Goal: Task Accomplishment & Management: Manage account settings

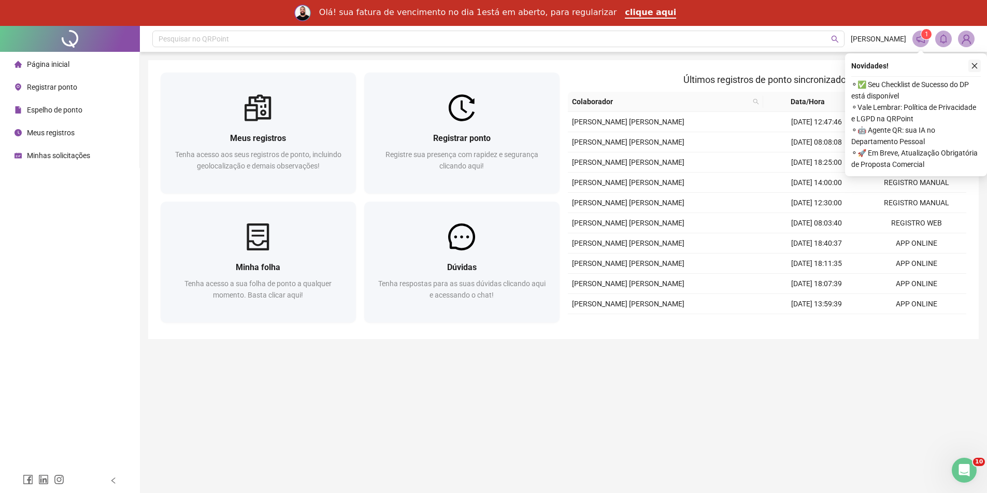
click at [975, 67] on icon "close" at bounding box center [974, 65] width 7 height 7
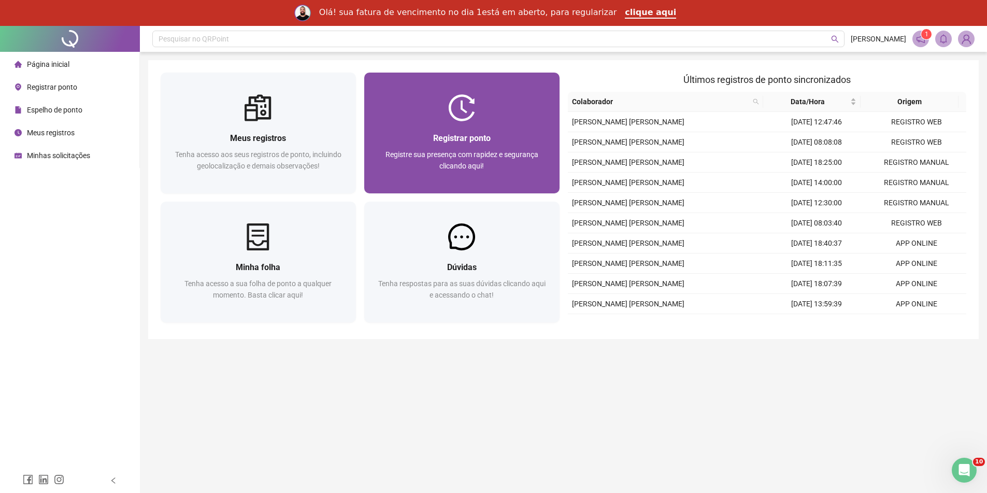
click at [470, 130] on div "Registrar ponto Registre sua presença com rapidez e segurança clicando aqui!" at bounding box center [461, 157] width 195 height 72
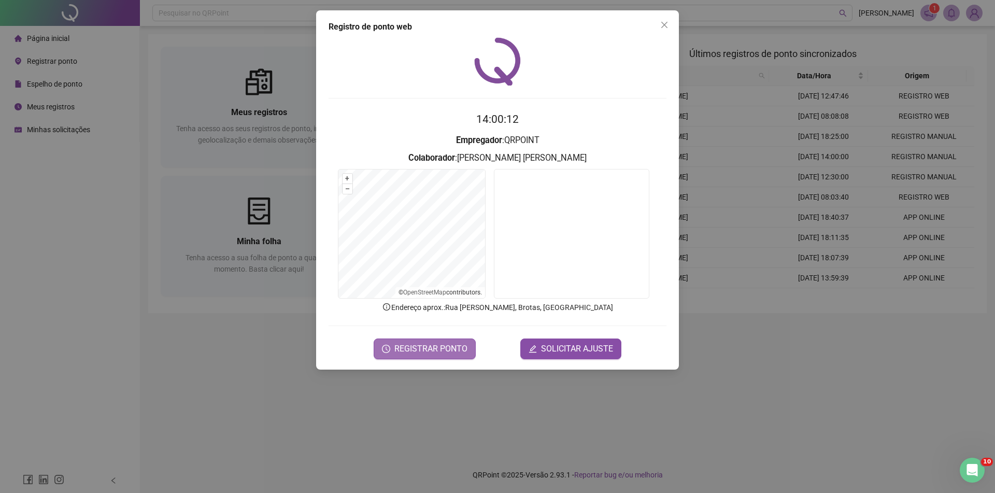
click at [438, 340] on button "REGISTRAR PONTO" at bounding box center [425, 348] width 102 height 21
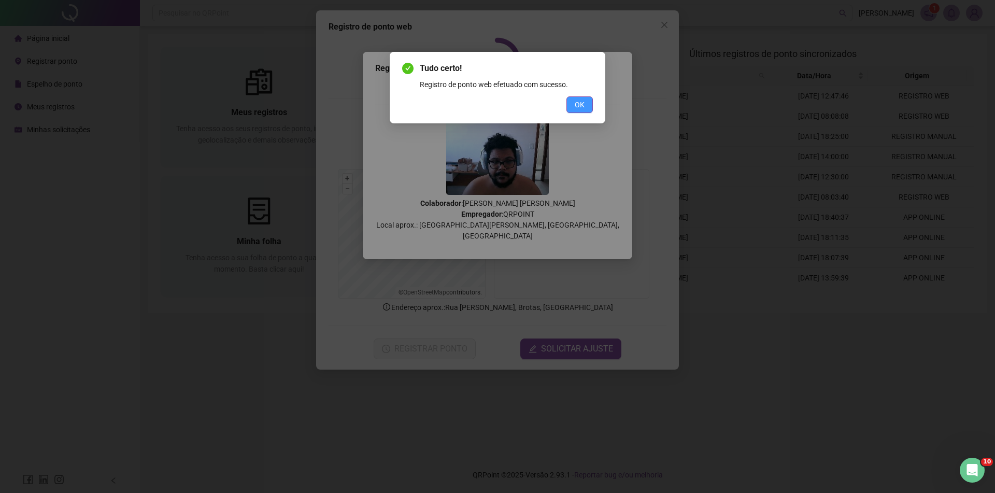
drag, startPoint x: 585, startPoint y: 106, endPoint x: 622, endPoint y: 84, distance: 42.5
click at [586, 104] on button "OK" at bounding box center [580, 104] width 26 height 17
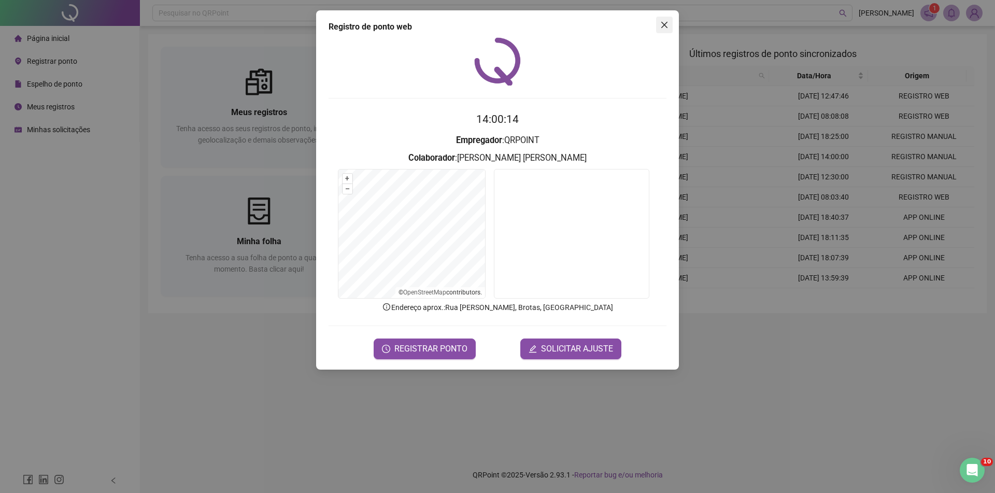
click at [662, 29] on icon "close" at bounding box center [664, 25] width 8 height 8
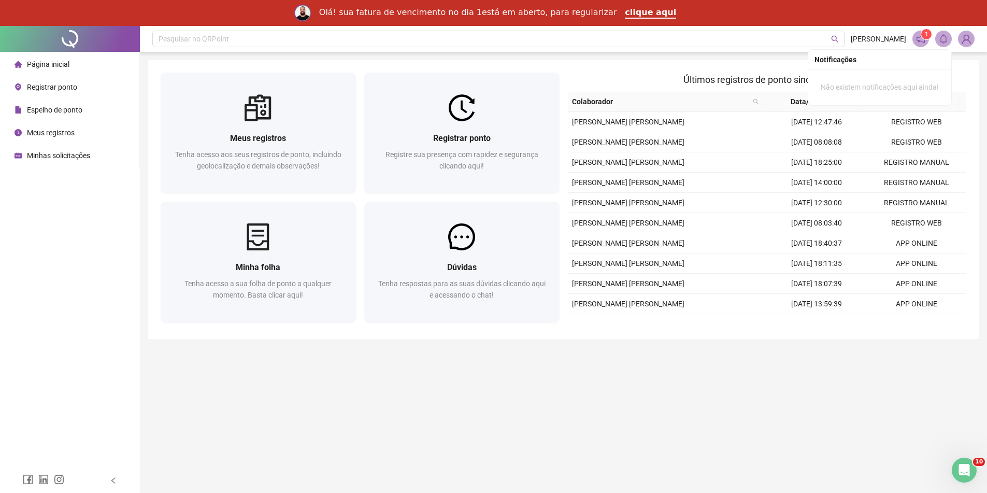
click at [960, 36] on img at bounding box center [967, 39] width 16 height 16
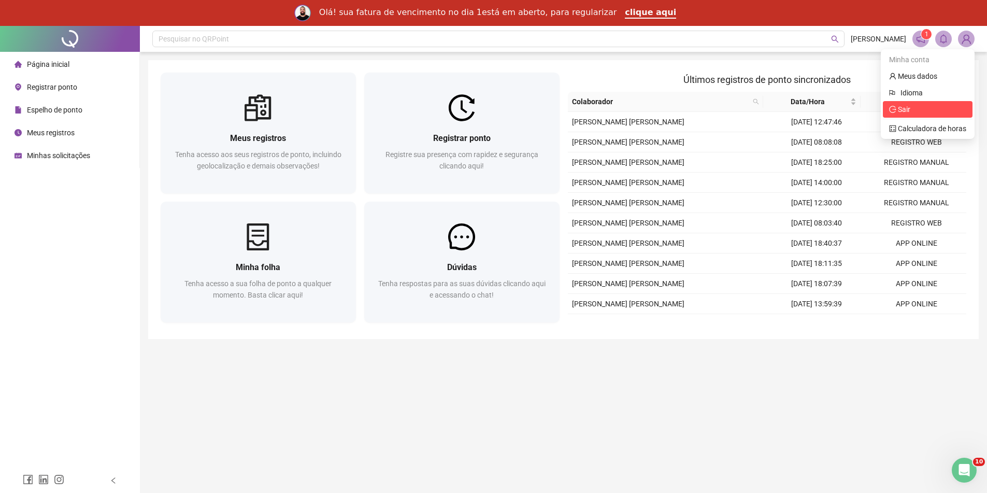
click at [935, 115] on span "Sair" at bounding box center [927, 109] width 77 height 11
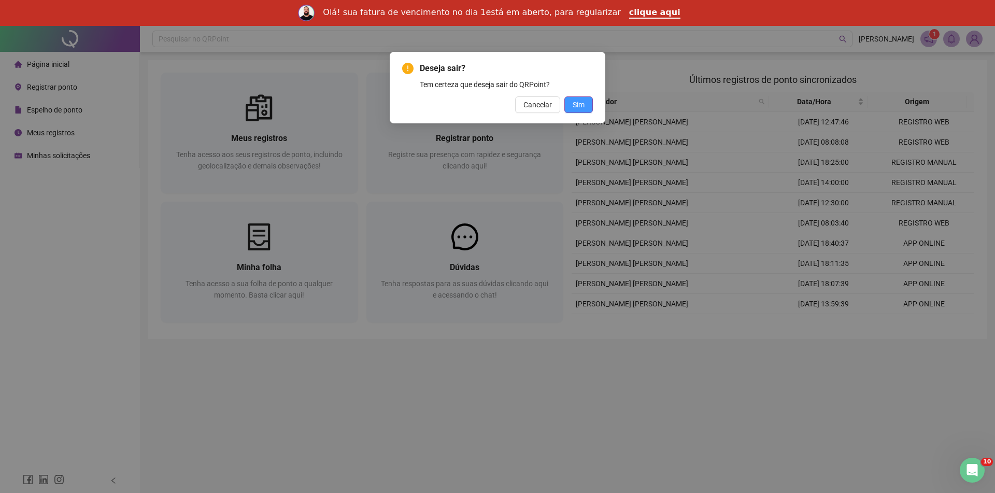
click at [582, 106] on span "Sim" at bounding box center [579, 104] width 12 height 11
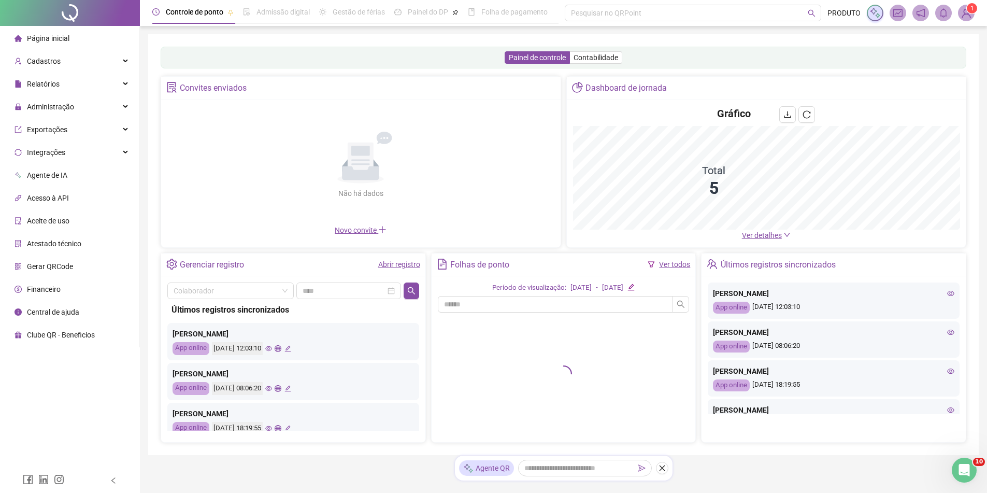
click at [971, 13] on span "1" at bounding box center [973, 8] width 4 height 10
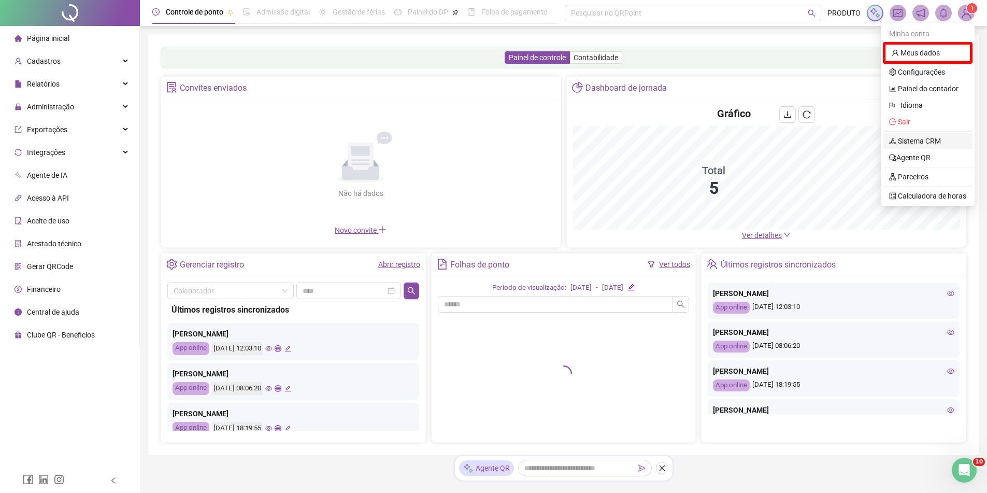
click at [917, 143] on link "Sistema CRM" at bounding box center [915, 141] width 52 height 8
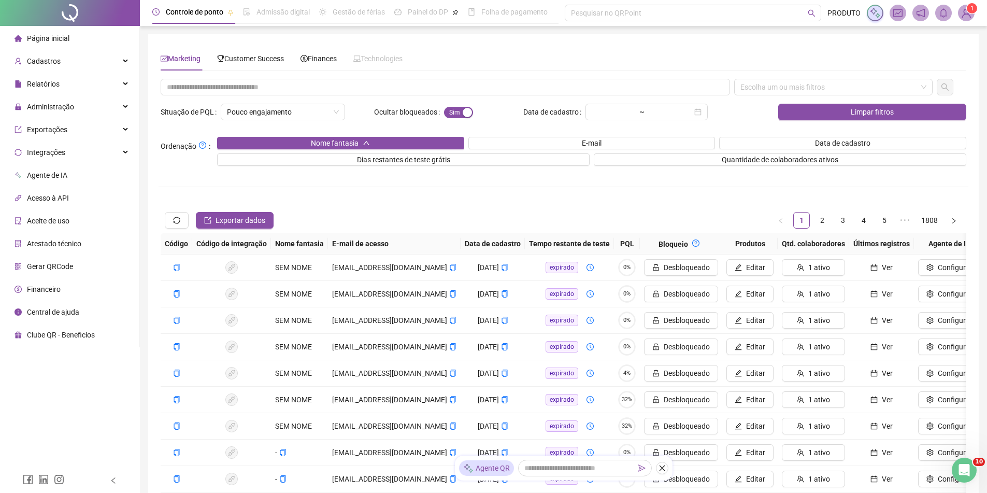
click at [964, 12] on img at bounding box center [967, 13] width 16 height 16
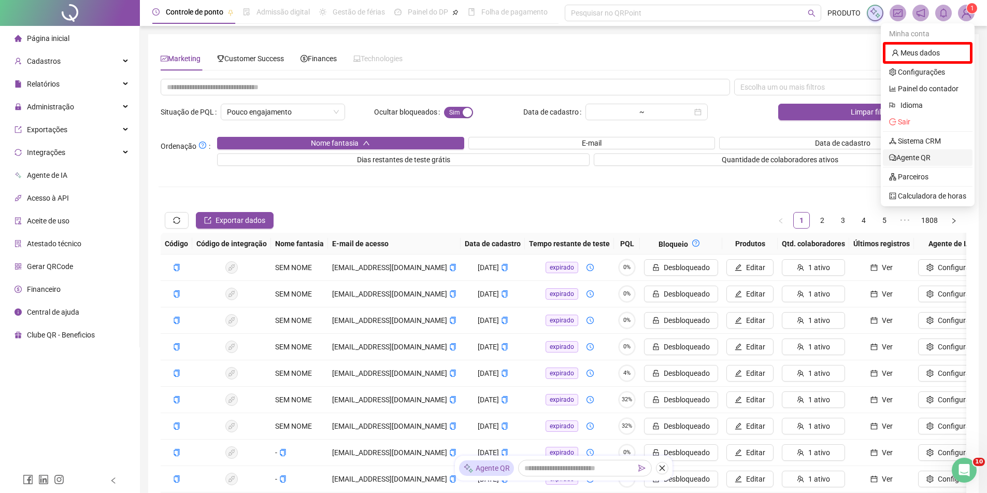
click at [929, 159] on link "Agente QR" at bounding box center [909, 157] width 41 height 8
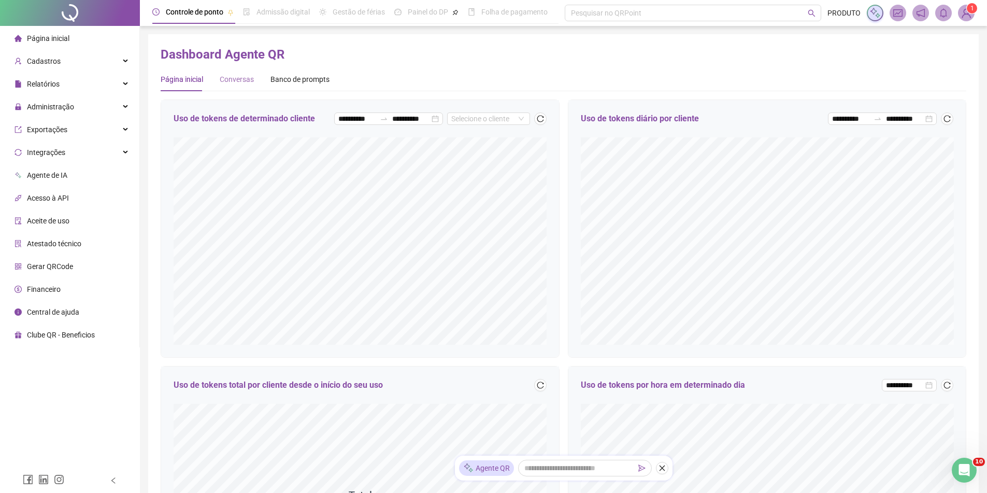
click at [243, 88] on div "Conversas" at bounding box center [237, 79] width 34 height 24
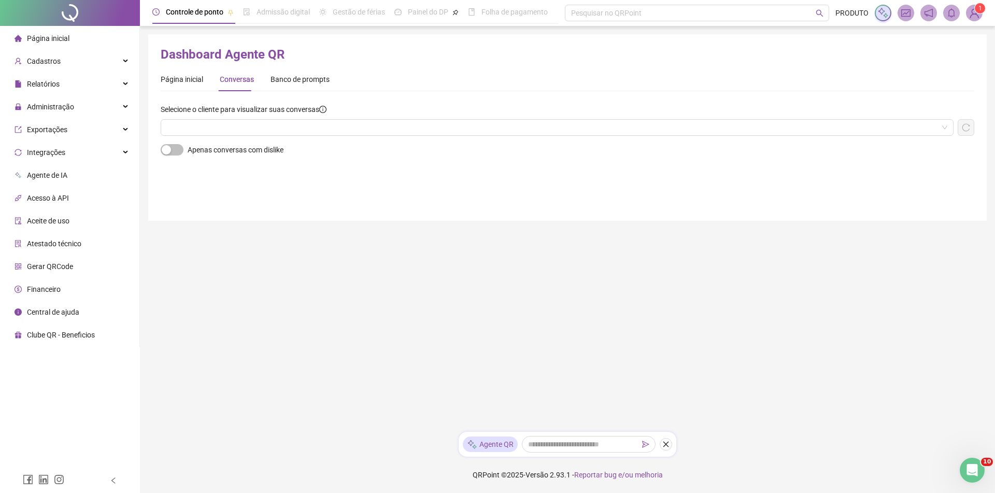
click at [255, 140] on div "Selecione o cliente para visualizar suas conversas" at bounding box center [568, 124] width 814 height 40
click at [258, 129] on input "search" at bounding box center [552, 128] width 771 height 16
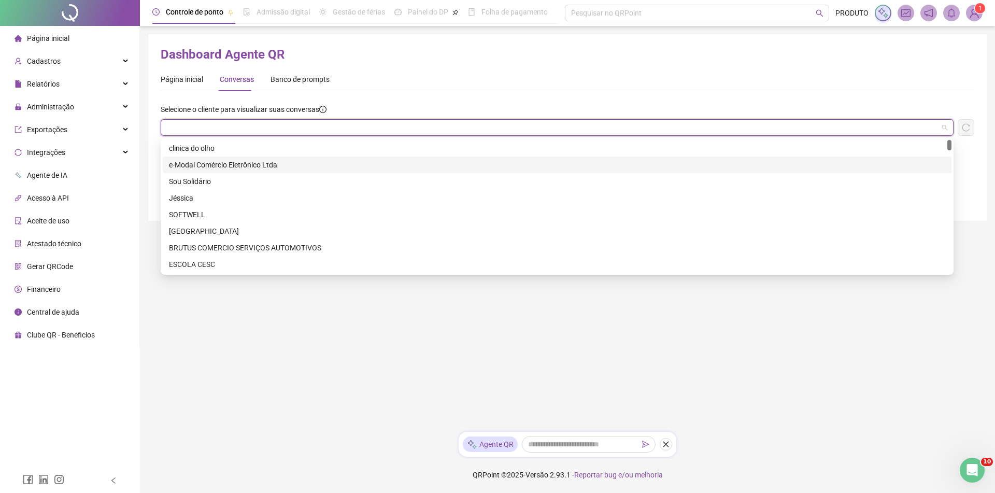
click at [244, 165] on div "e-Modal Comércio Eletrônico Ltda" at bounding box center [557, 164] width 776 height 11
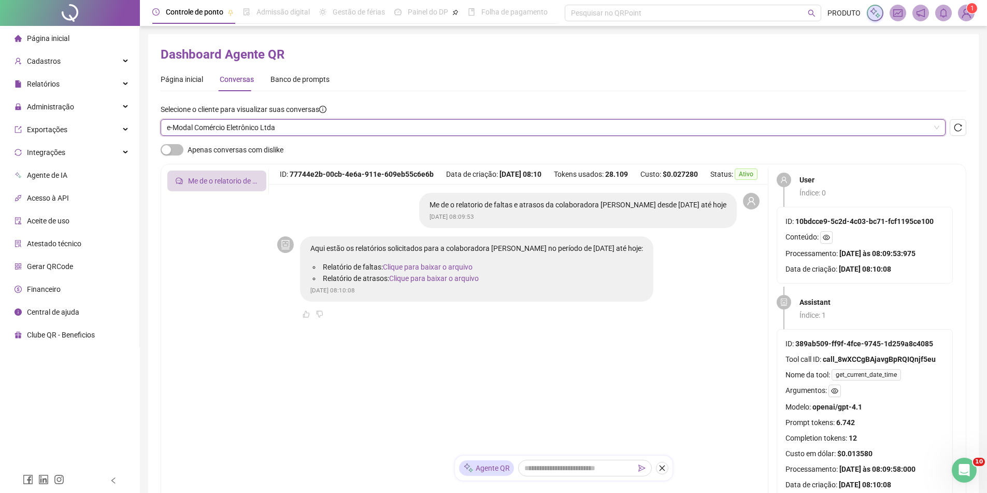
click at [355, 117] on div "Selecione o cliente para visualizar suas conversas" at bounding box center [553, 112] width 785 height 16
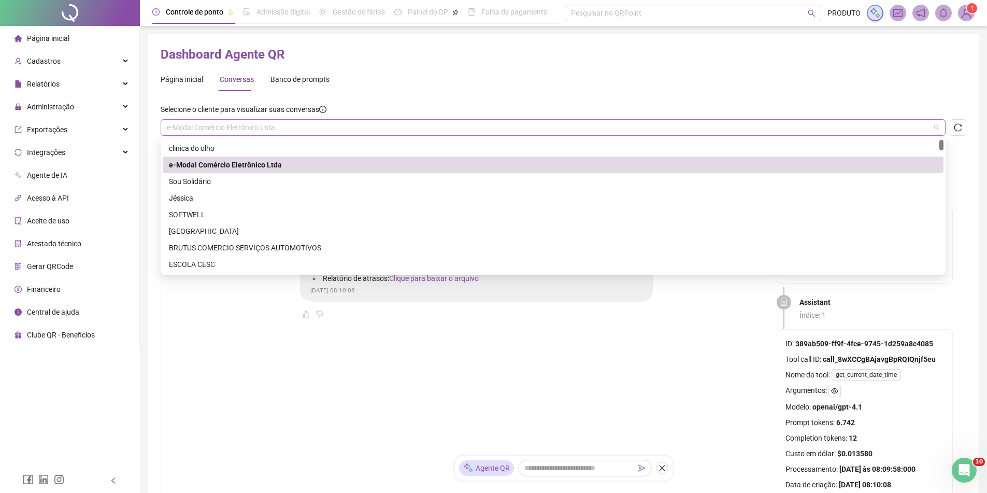
click at [355, 123] on span "e-Modal Comércio Eletrônico Ltda" at bounding box center [553, 128] width 773 height 16
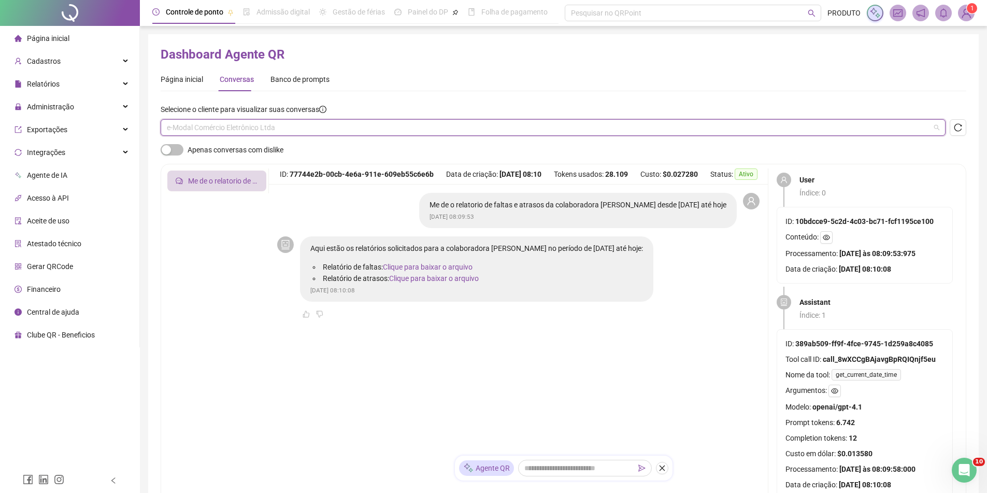
click at [468, 122] on span "e-Modal Comércio Eletrônico Ltda" at bounding box center [553, 128] width 773 height 16
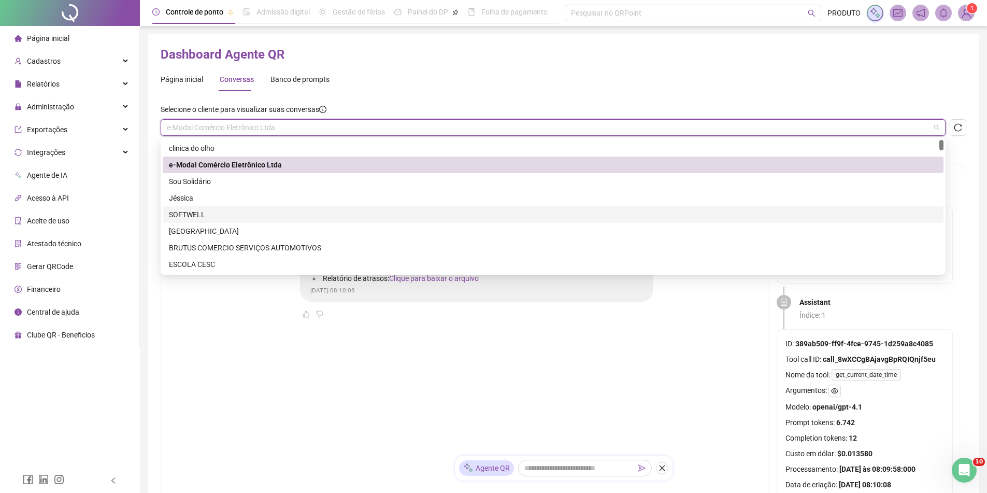
scroll to position [52, 0]
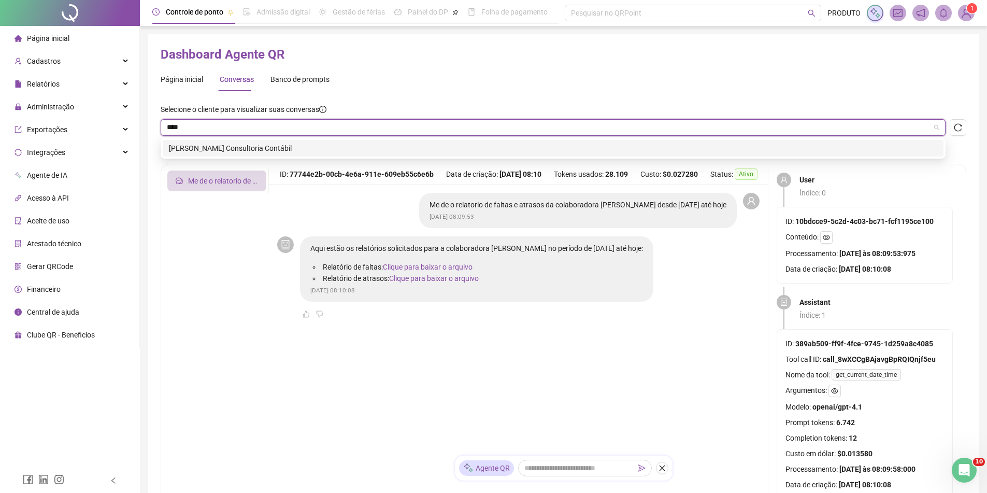
type input "****"
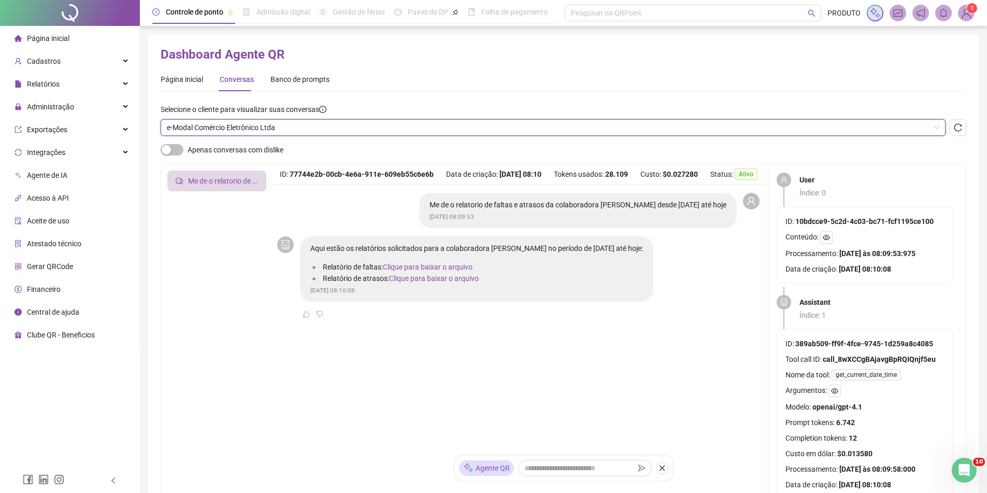
click at [360, 125] on span "e-Modal Comércio Eletrônico Ltda" at bounding box center [553, 128] width 773 height 16
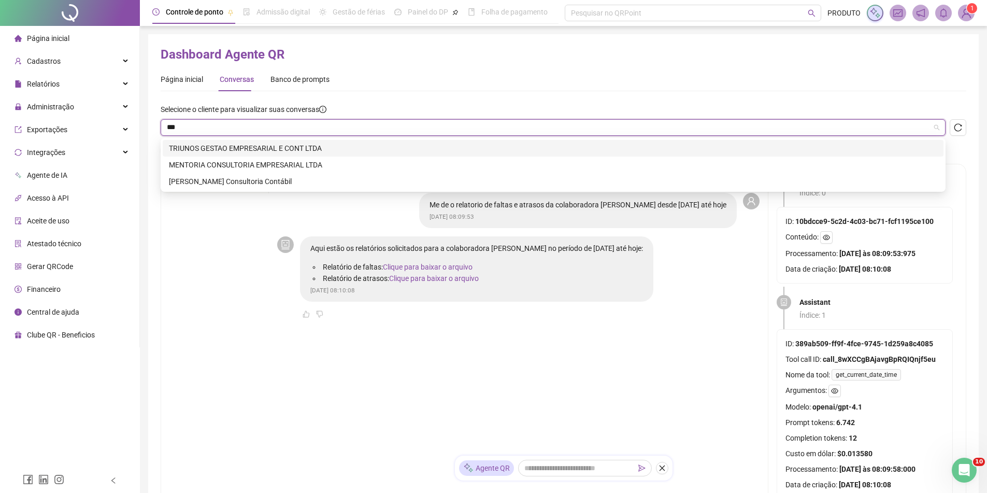
type input "****"
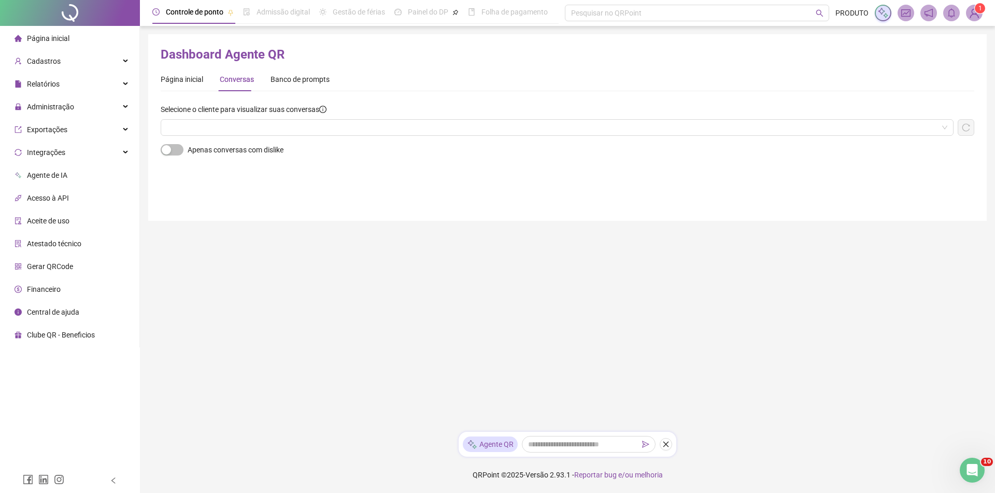
click at [222, 119] on div "Selecione o cliente para visualizar suas conversas" at bounding box center [557, 112] width 793 height 16
click at [227, 123] on input "search" at bounding box center [552, 128] width 771 height 16
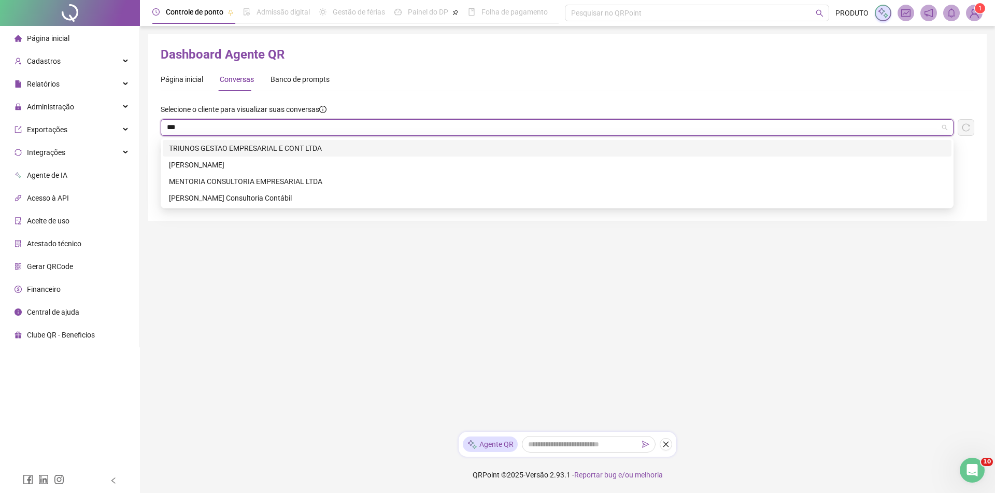
type input "****"
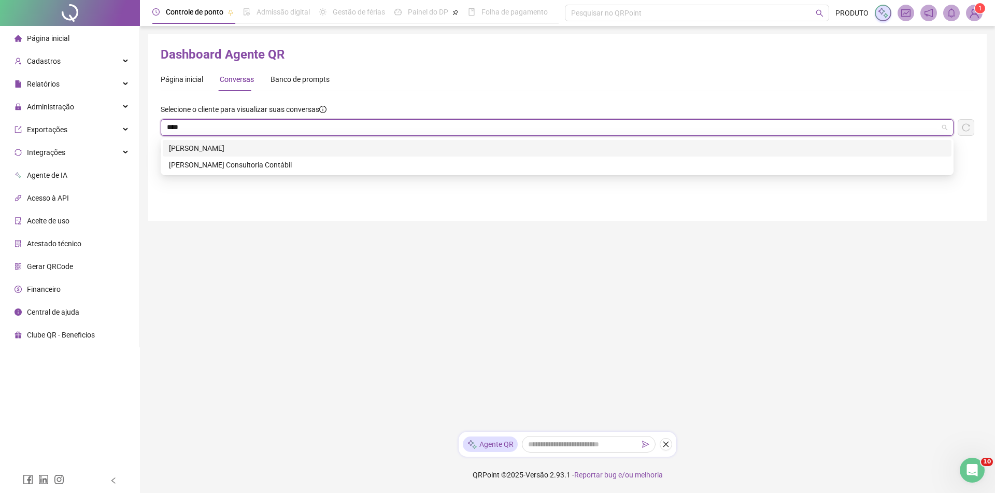
click at [211, 147] on div "[PERSON_NAME]" at bounding box center [557, 148] width 776 height 11
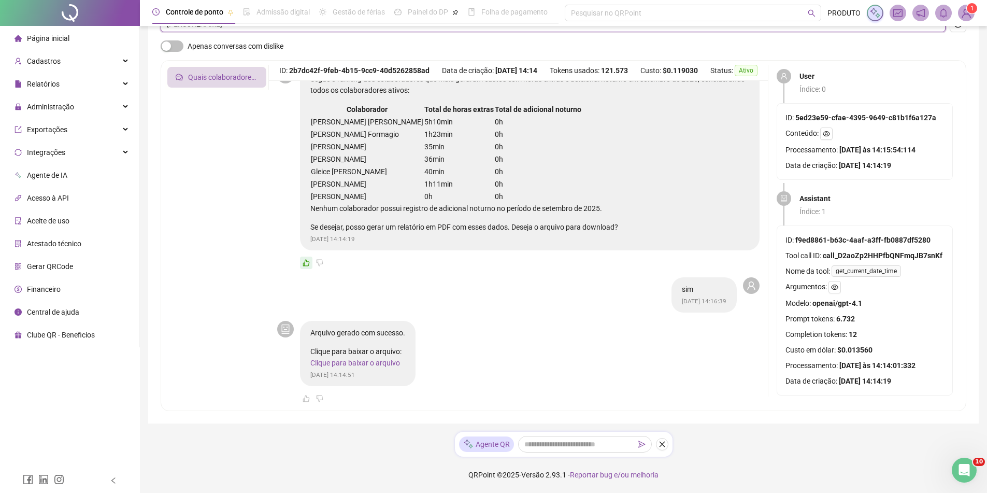
scroll to position [73, 0]
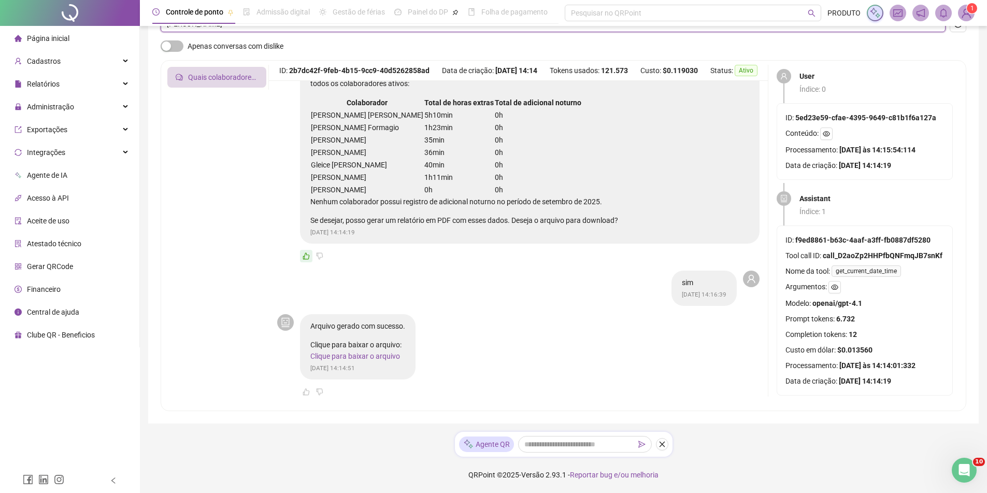
click at [377, 359] on link "Clique para baixar o arquivo" at bounding box center [355, 356] width 90 height 8
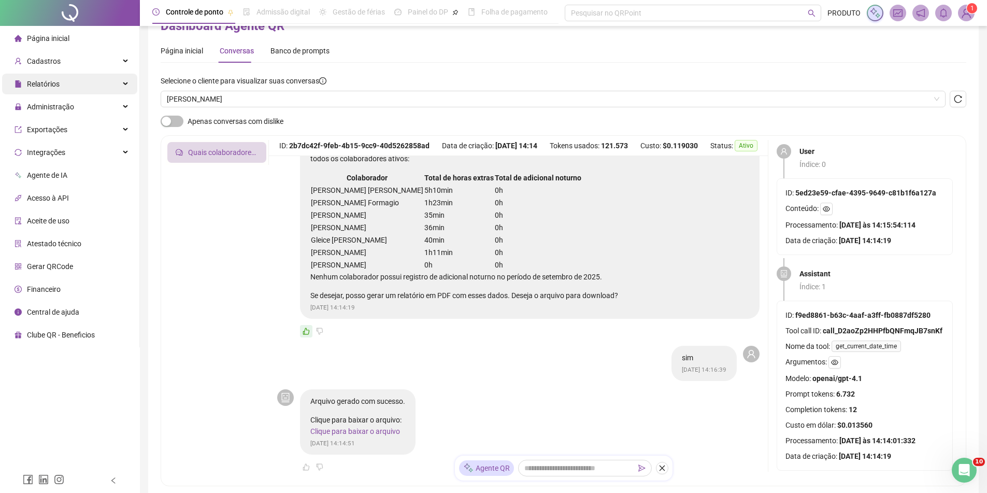
scroll to position [0, 0]
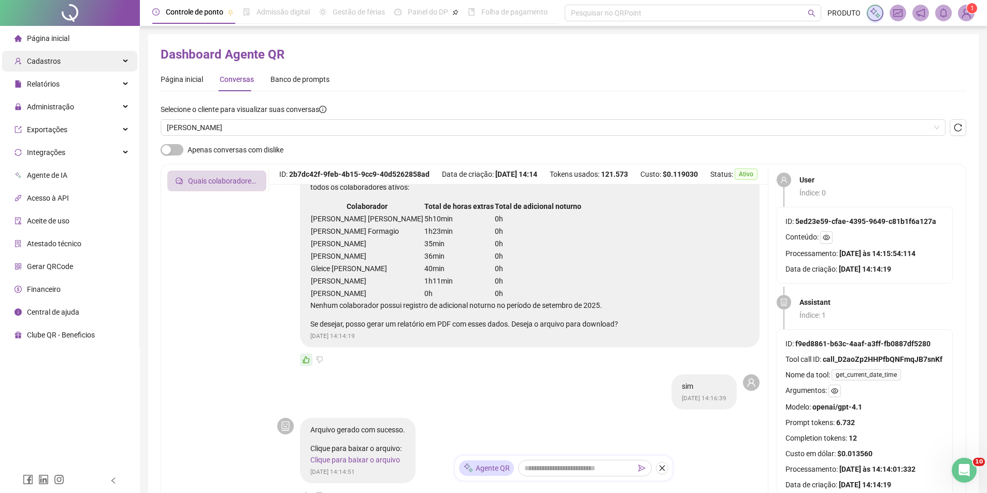
click at [90, 68] on div "Cadastros" at bounding box center [69, 61] width 135 height 21
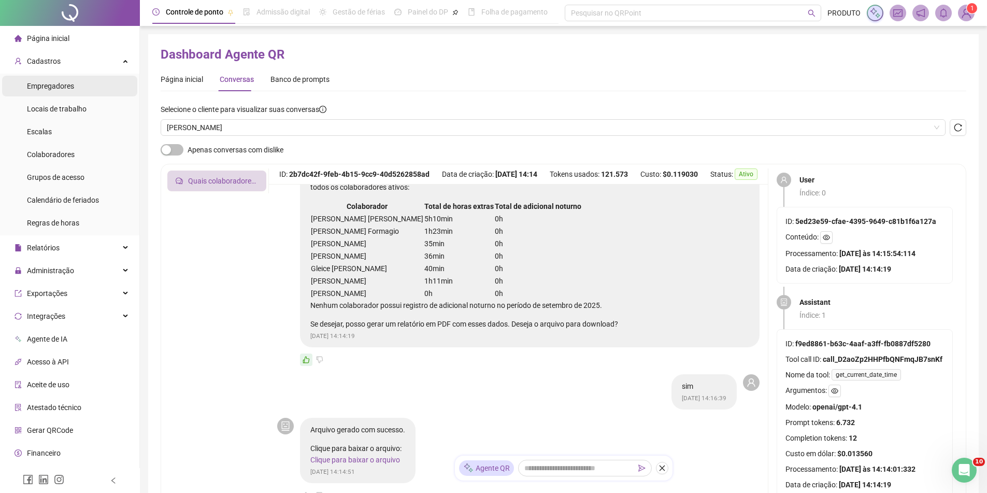
click at [90, 88] on li "Empregadores" at bounding box center [69, 86] width 135 height 21
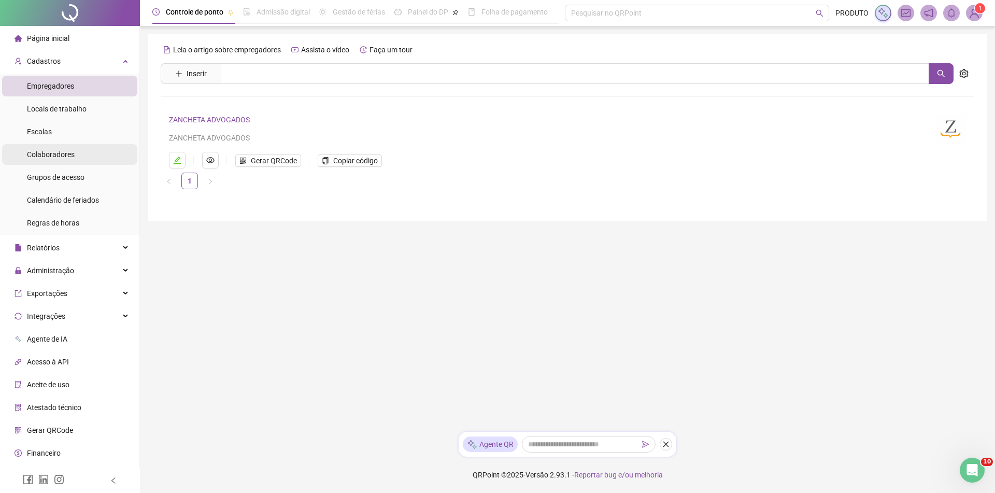
click at [84, 157] on li "Colaboradores" at bounding box center [69, 154] width 135 height 21
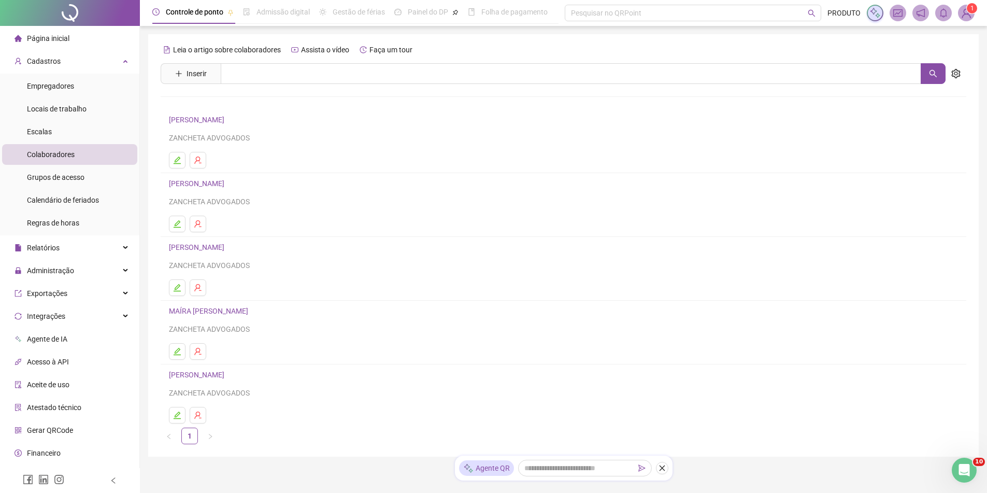
click at [228, 122] on link "[PERSON_NAME]" at bounding box center [198, 120] width 59 height 8
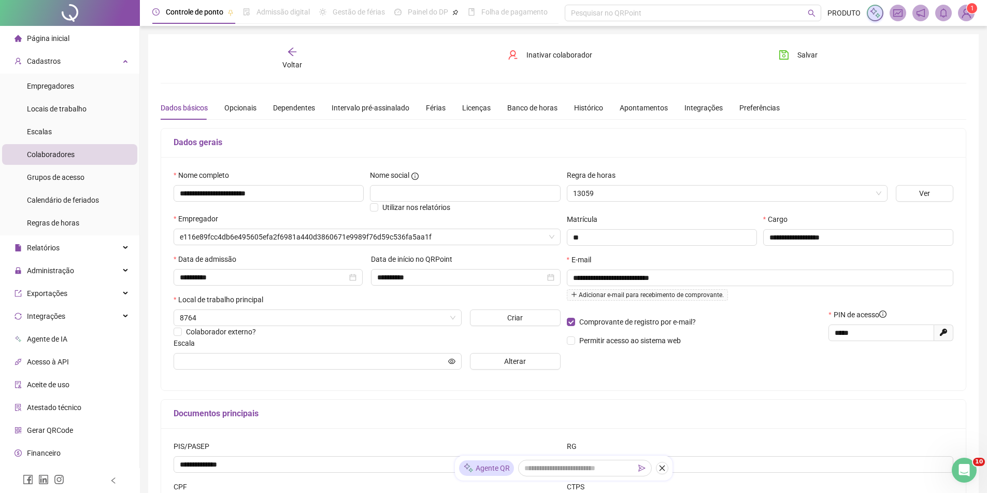
type input "**********"
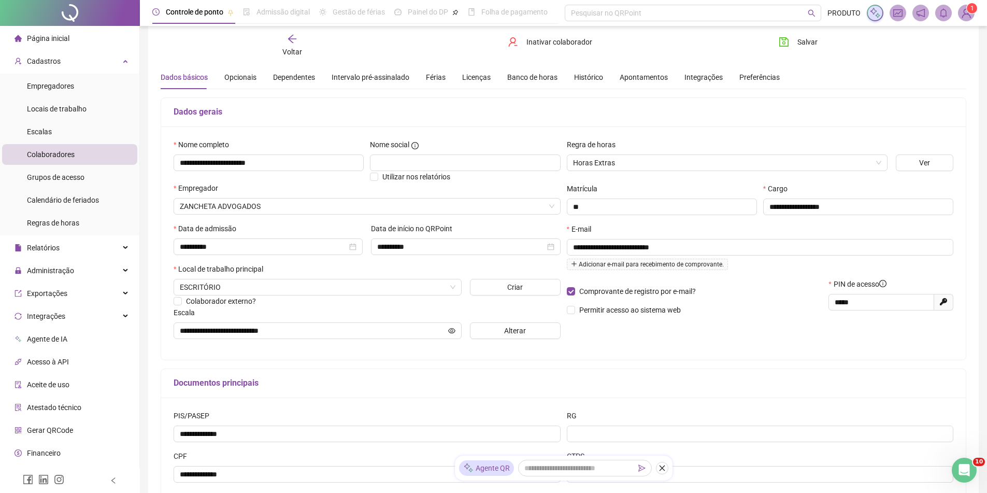
scroll to position [20, 0]
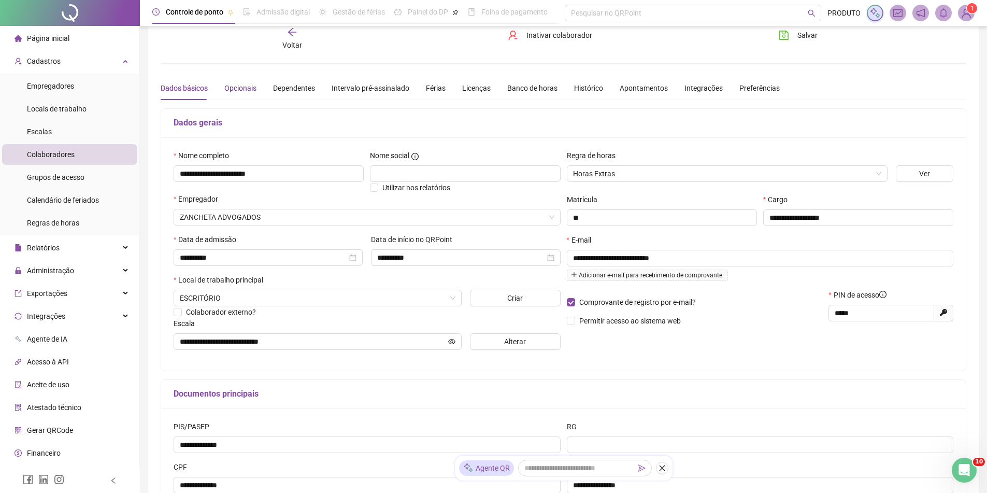
click at [250, 91] on div "Opcionais" at bounding box center [240, 87] width 32 height 11
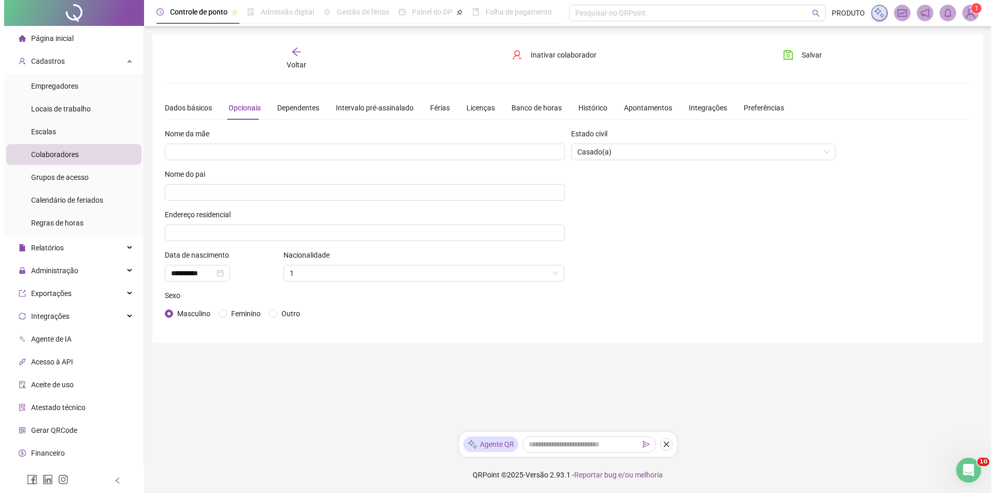
scroll to position [0, 0]
click at [287, 111] on div "Dependentes" at bounding box center [294, 107] width 42 height 11
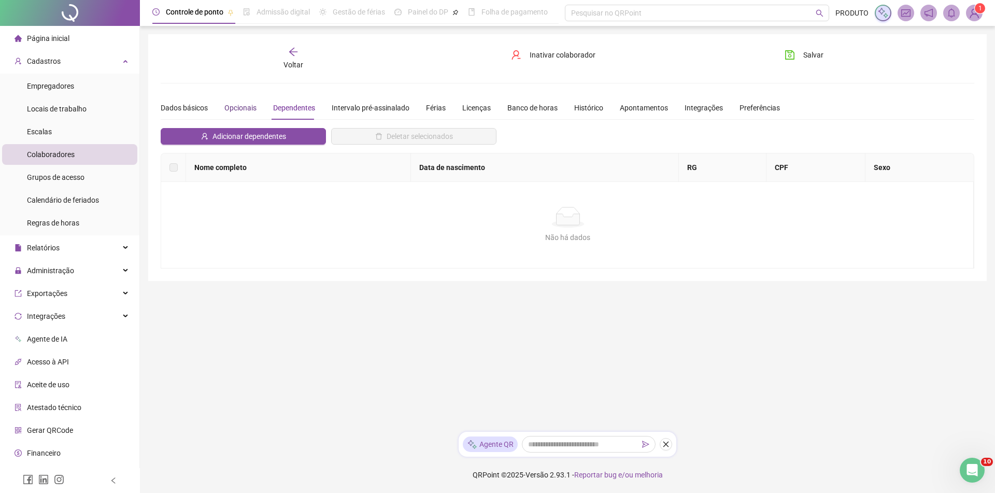
click at [238, 107] on div "Opcionais" at bounding box center [240, 107] width 32 height 11
